Goal: Task Accomplishment & Management: Manage account settings

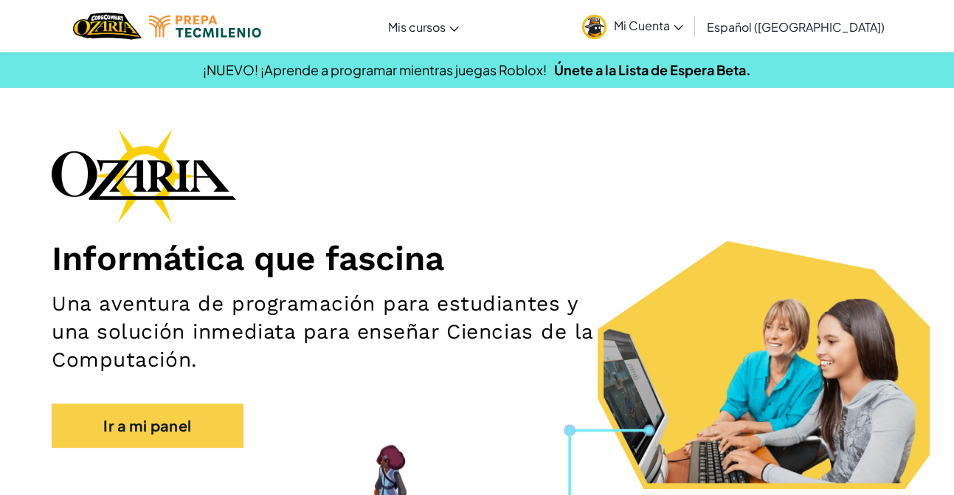
click at [683, 29] on span "Mi Cuenta" at bounding box center [648, 26] width 69 height 16
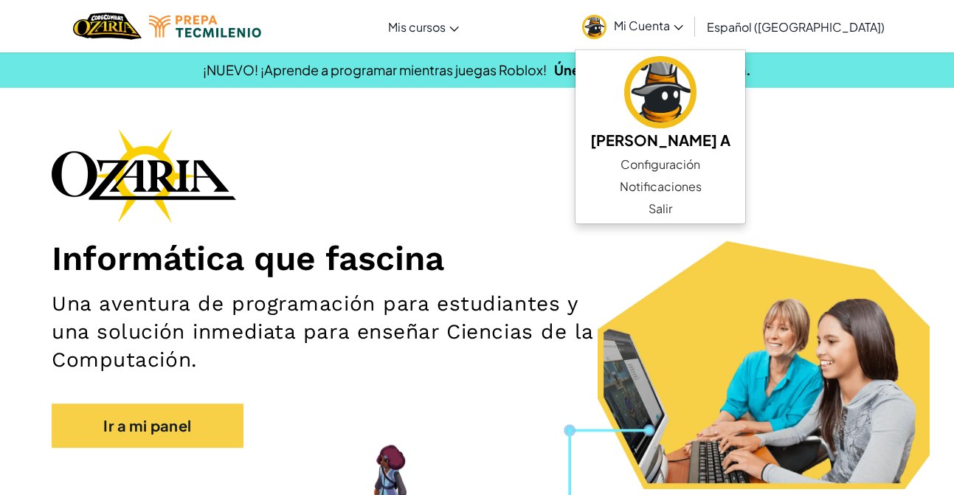
click at [572, 175] on div "Informática que fascina Una aventura de programación para estudiantes y una sol…" at bounding box center [477, 295] width 851 height 334
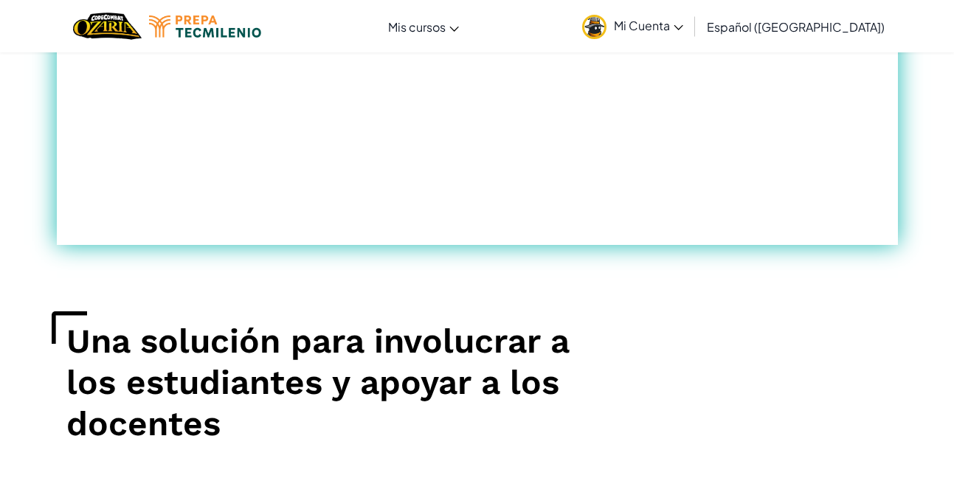
scroll to position [1042, 0]
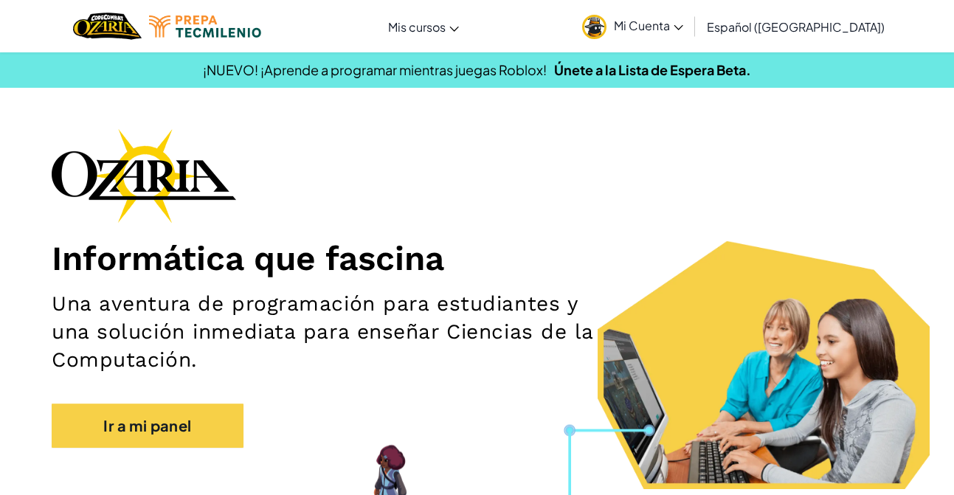
click at [683, 27] on span "Mi Cuenta" at bounding box center [648, 26] width 69 height 16
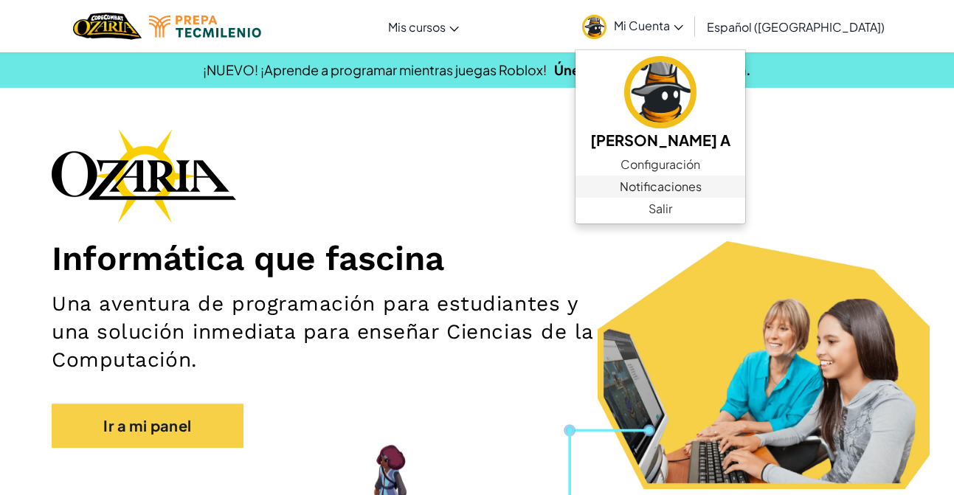
click at [702, 193] on span "Notificaciones" at bounding box center [661, 187] width 82 height 18
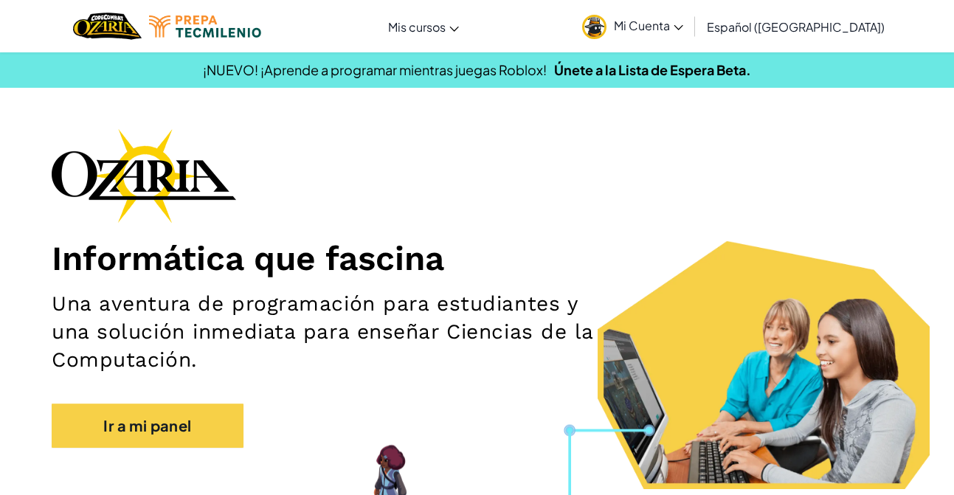
click at [607, 29] on img at bounding box center [594, 27] width 24 height 24
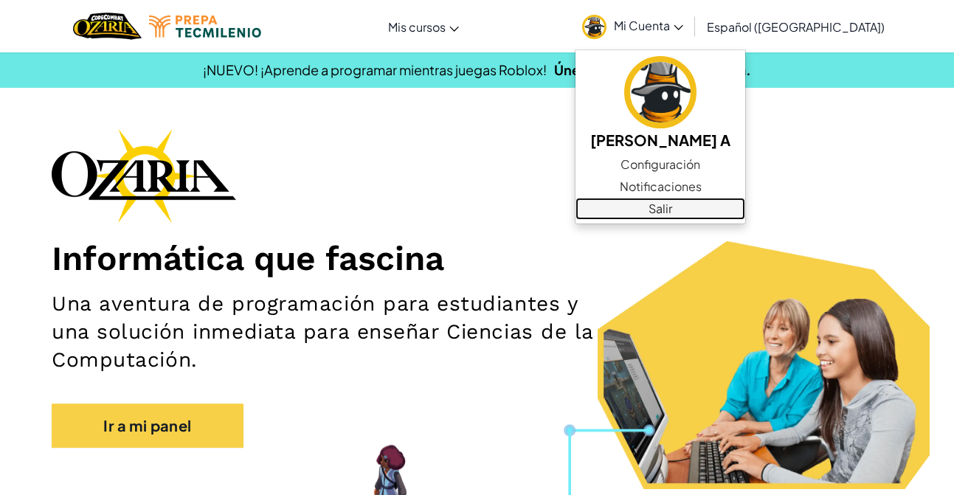
click at [667, 214] on link "Salir" at bounding box center [661, 209] width 170 height 22
